Goal: Navigation & Orientation: Find specific page/section

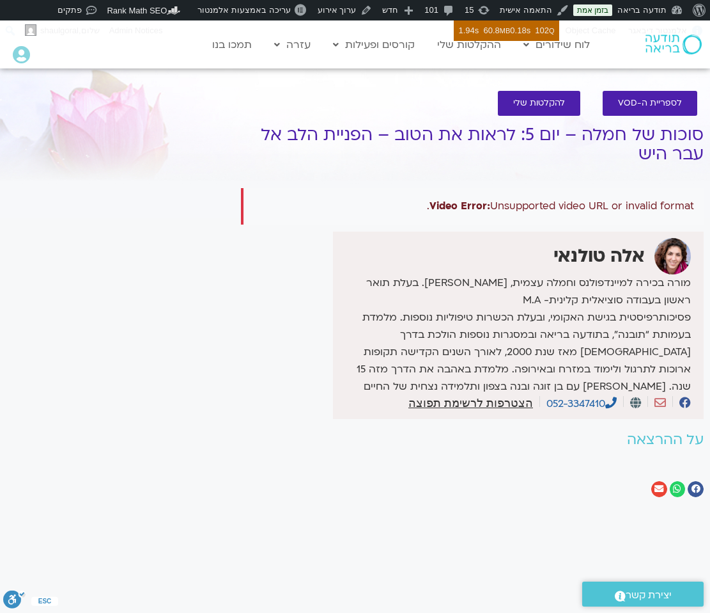
click at [407, 192] on div "Video Error: Unsupported video URL or invalid format." at bounding box center [472, 206] width 463 height 36
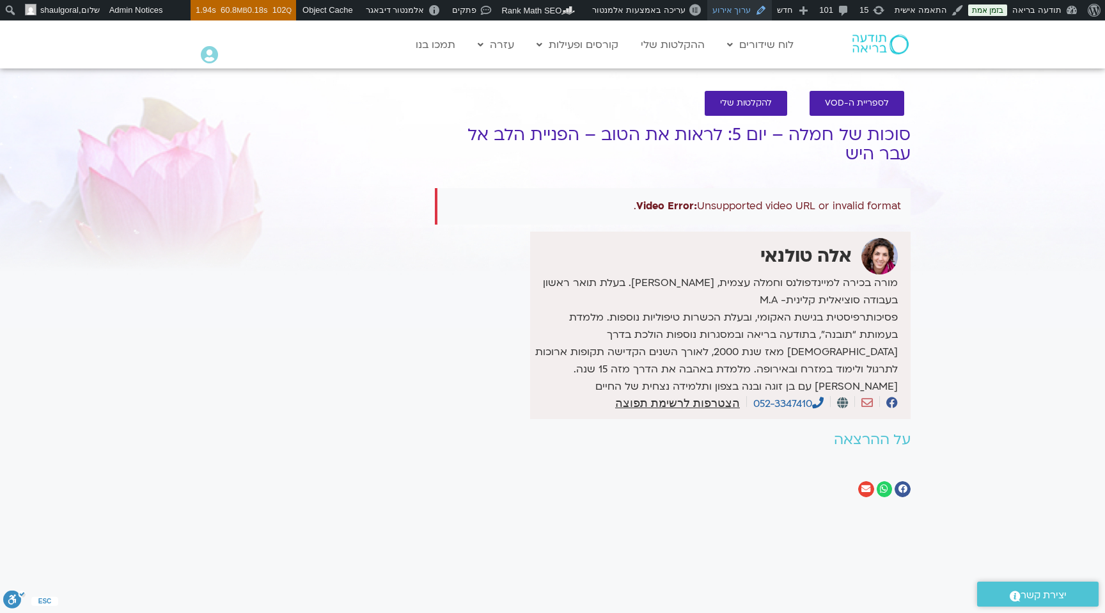
click at [710, 15] on link "ערוך אירוע" at bounding box center [739, 10] width 65 height 20
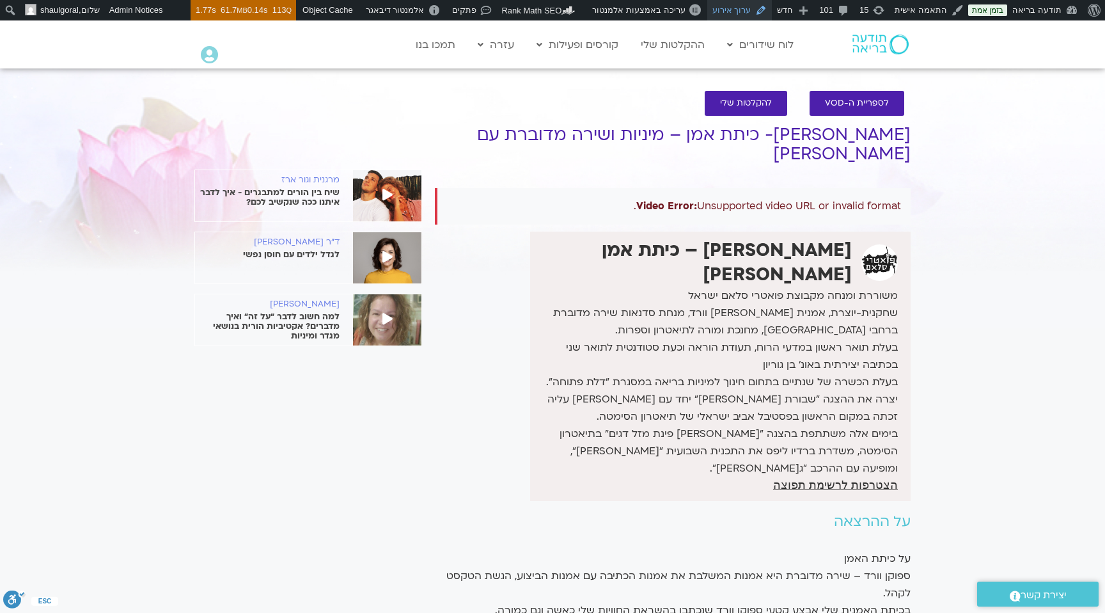
click at [747, 9] on link "ערוך אירוע" at bounding box center [739, 10] width 65 height 20
